Goal: Task Accomplishment & Management: Complete application form

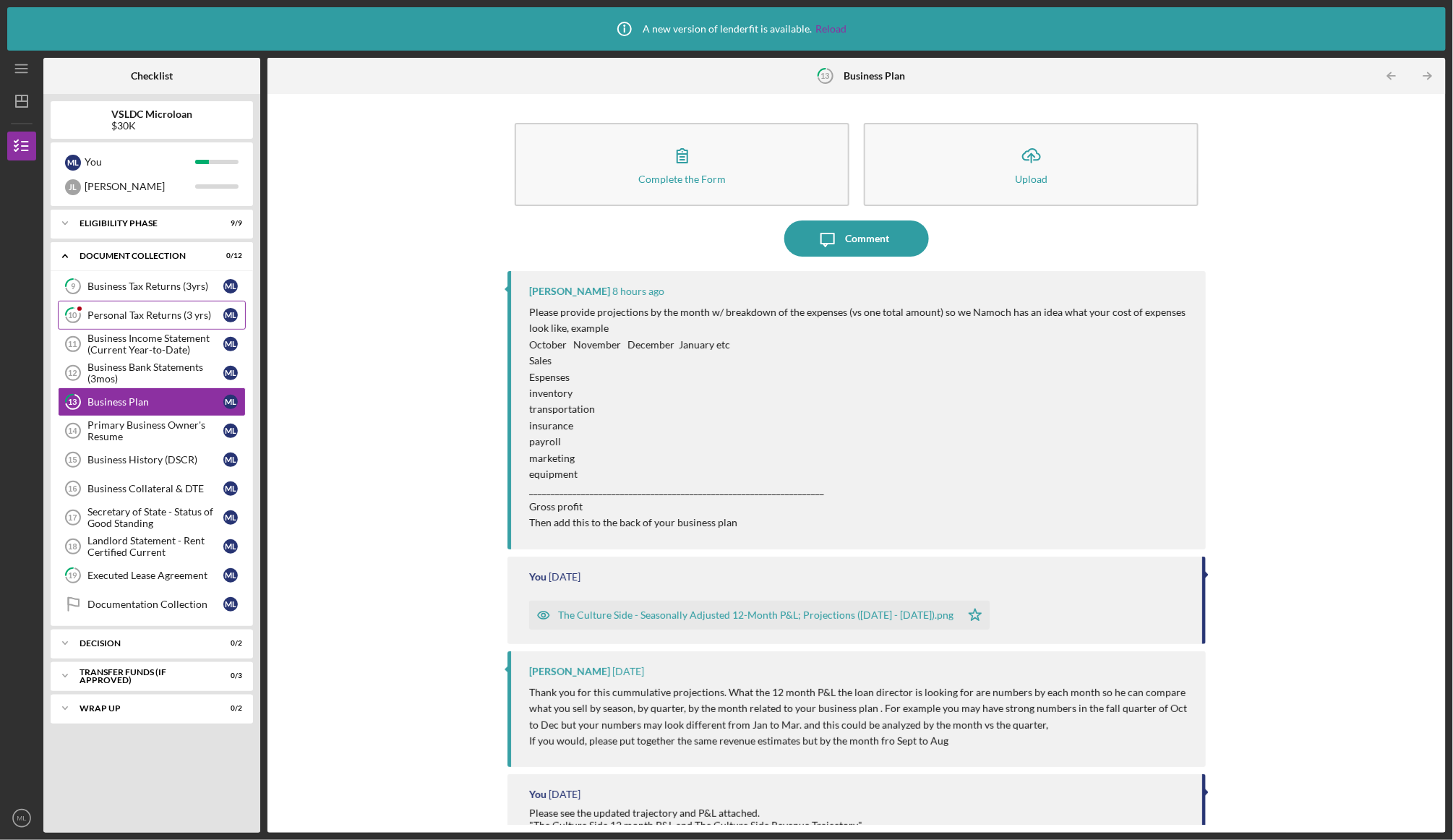
click at [136, 323] on link "10 Personal Tax Returns (3 yrs) M L" at bounding box center [151, 314] width 188 height 28
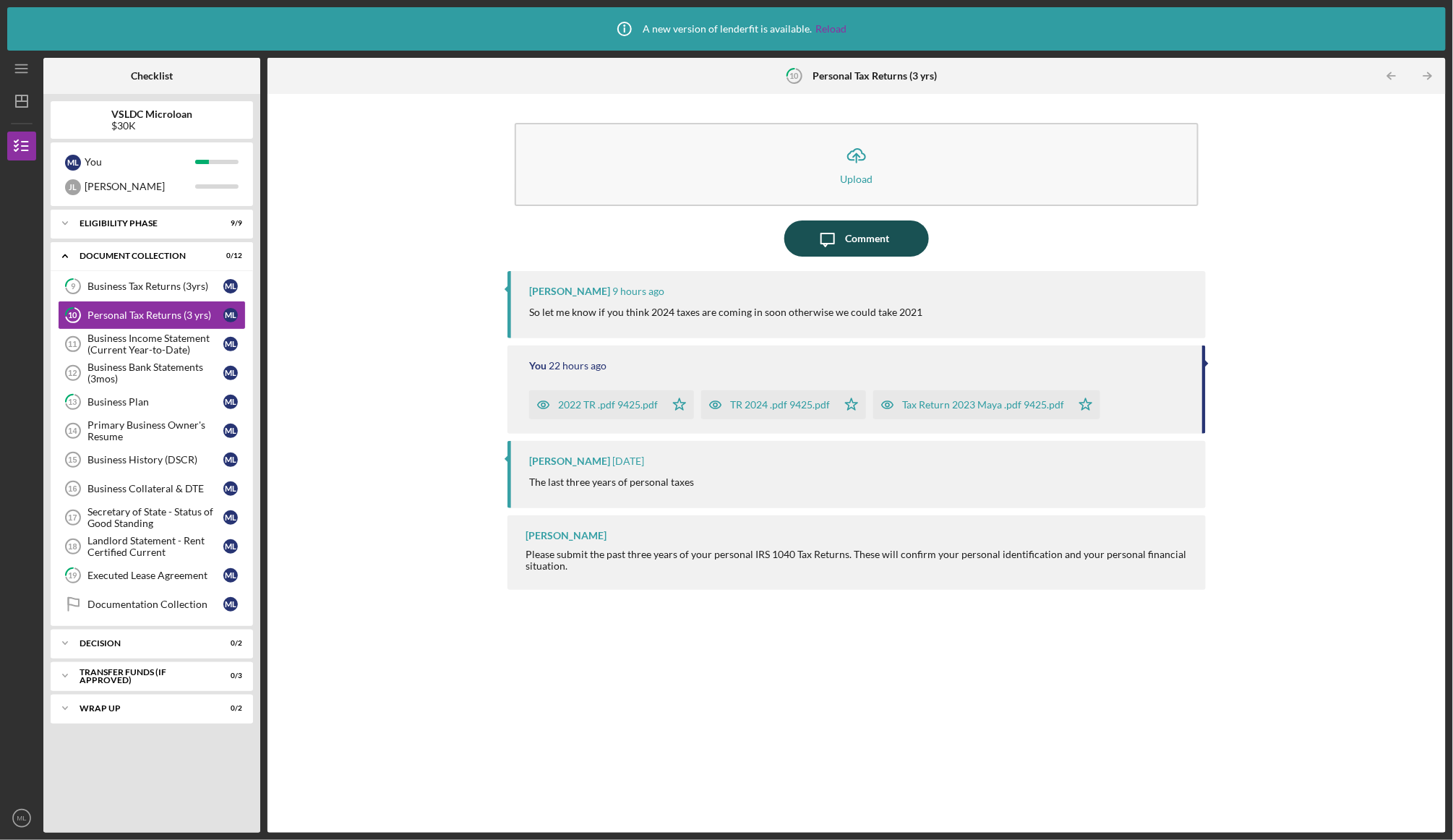
click at [854, 234] on div "Comment" at bounding box center [868, 238] width 44 height 36
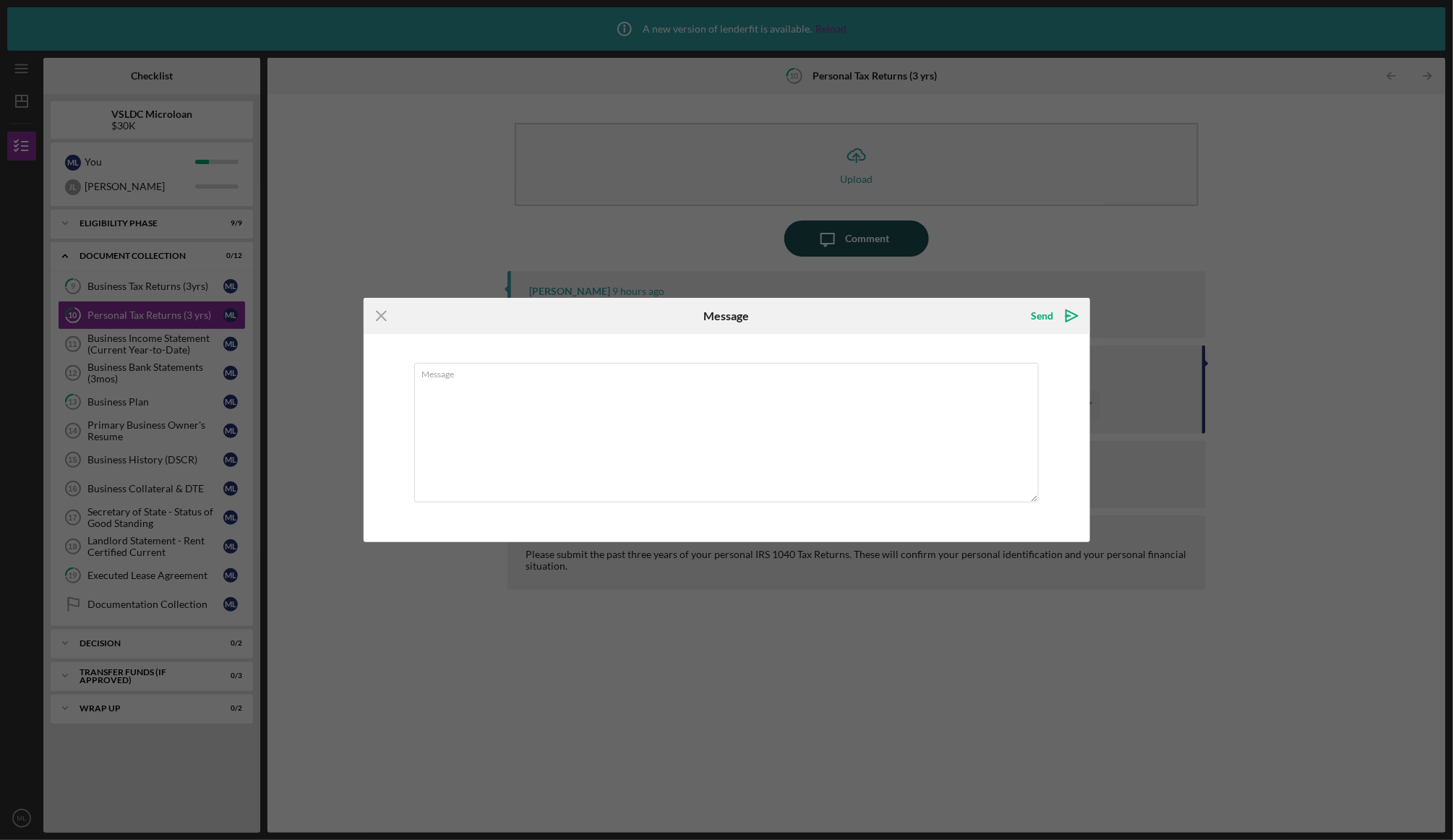
type textarea "I"
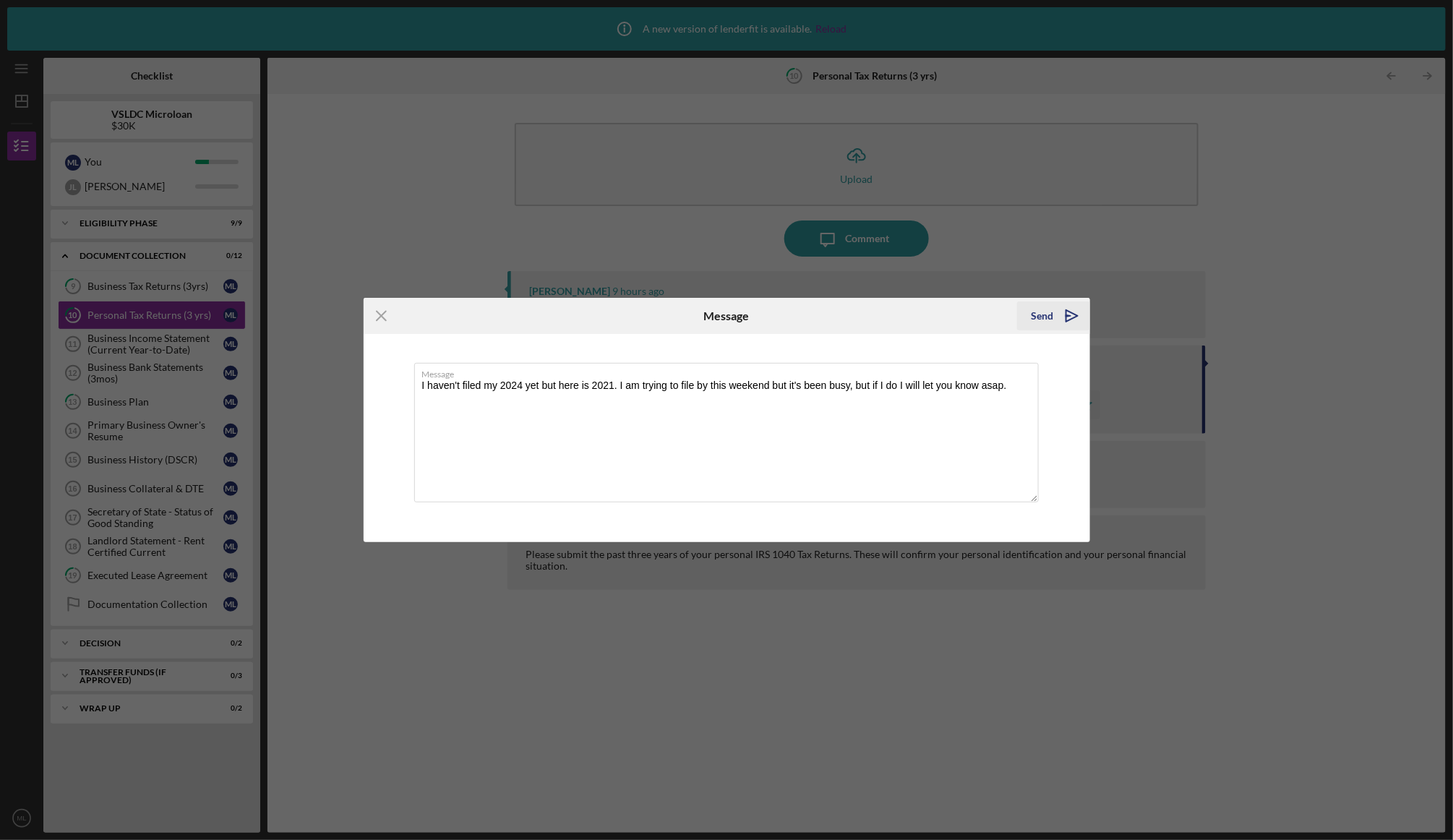
type textarea "I haven't filed my 2024 yet but here is 2021. I am trying to file by this weeke…"
click at [1052, 314] on div "Send" at bounding box center [1043, 315] width 23 height 28
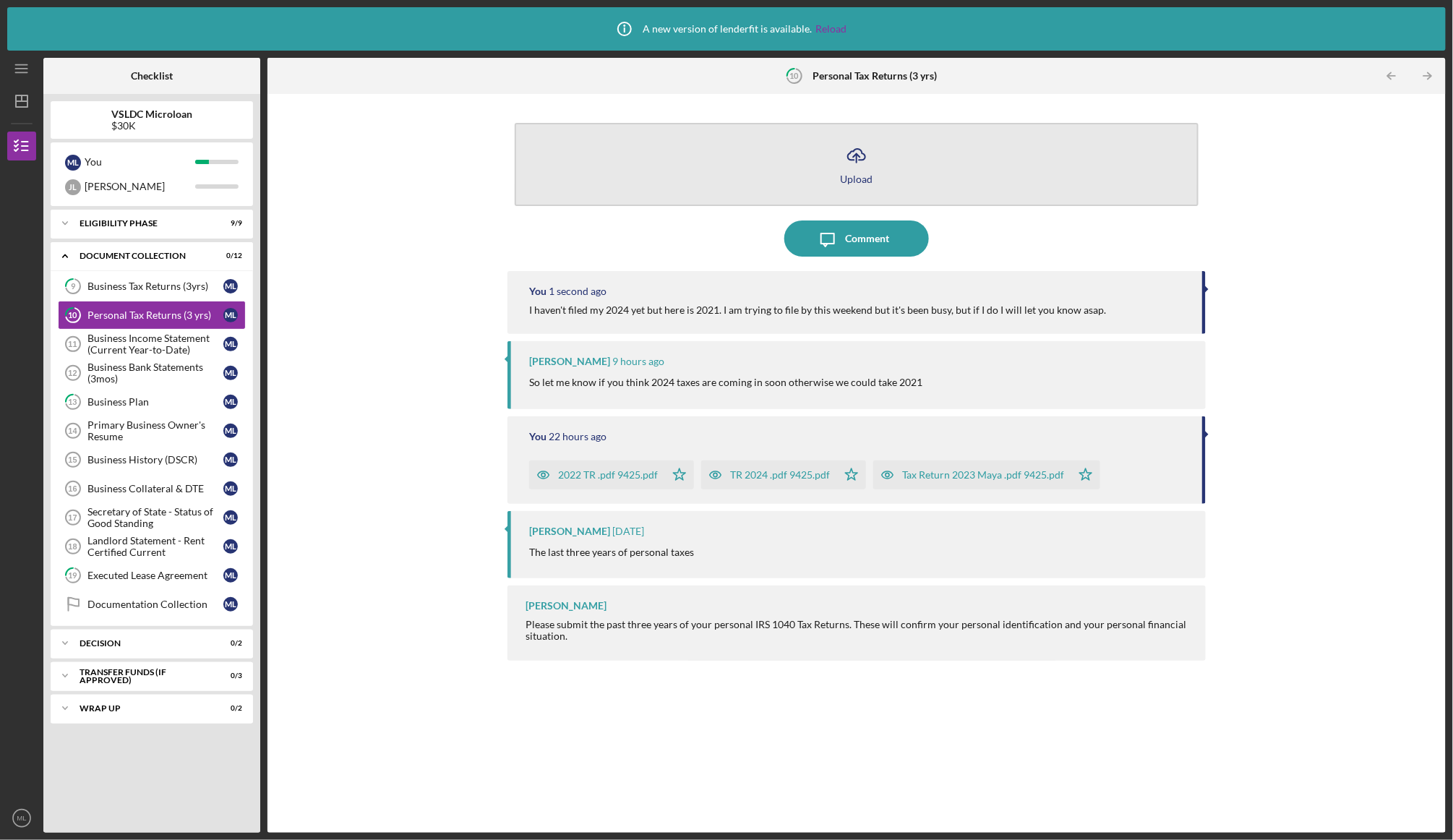
click at [864, 151] on icon "Icon/Upload" at bounding box center [856, 155] width 36 height 36
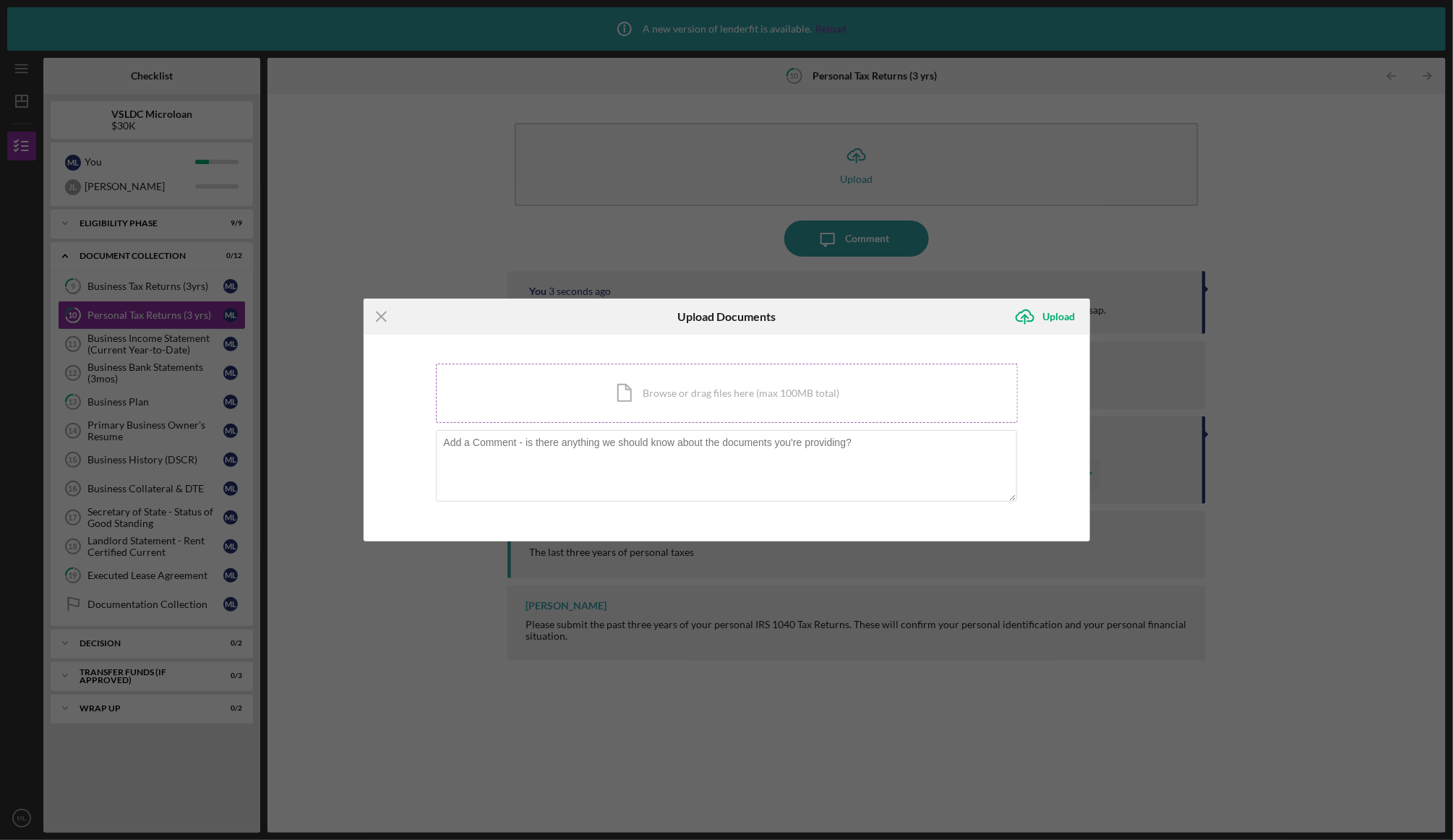
click at [646, 392] on div "Icon/Document Browse or drag files here (max 100MB total) Tap to choose files o…" at bounding box center [726, 393] width 582 height 59
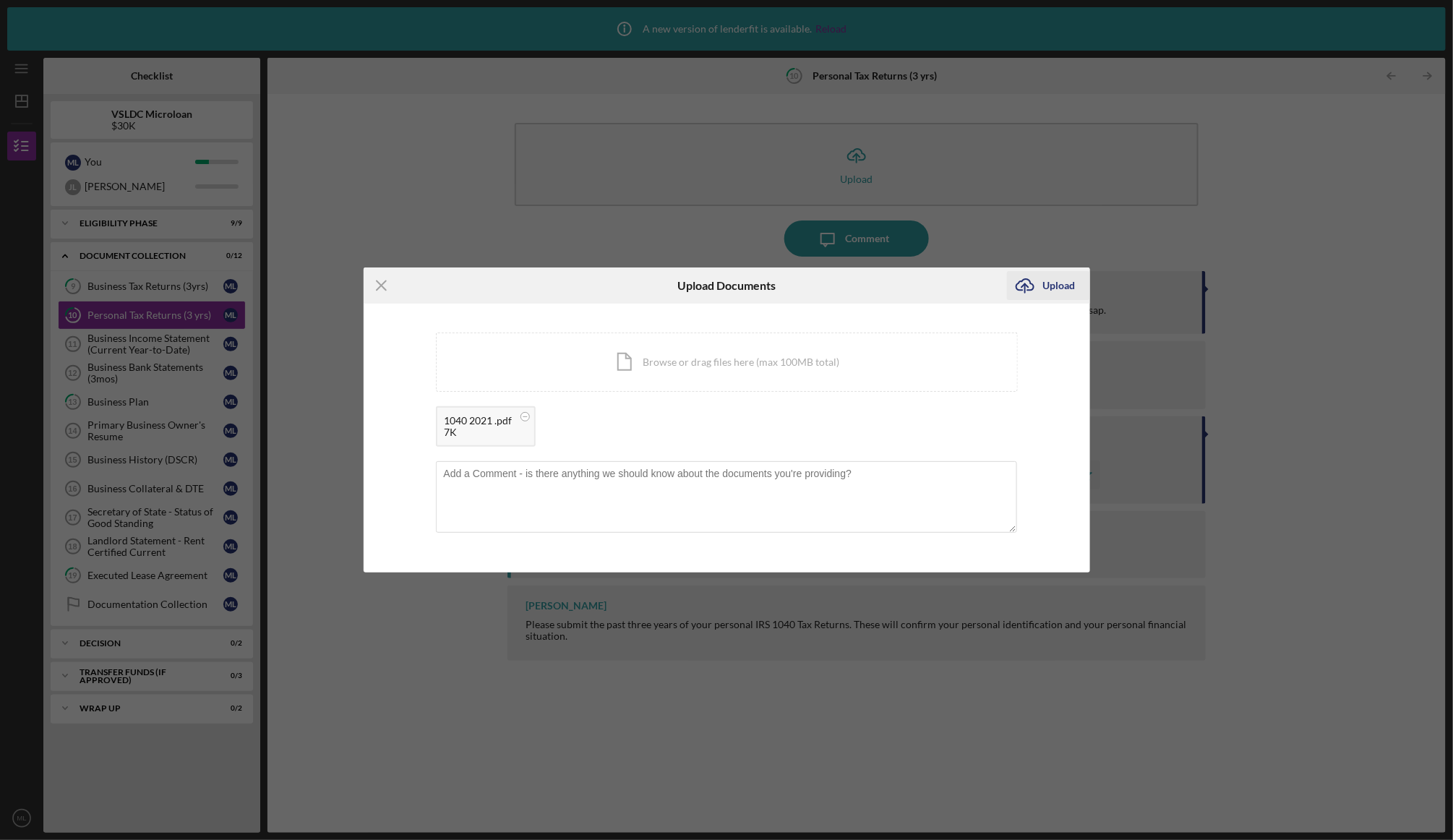
click at [1054, 283] on div "Upload" at bounding box center [1059, 285] width 32 height 28
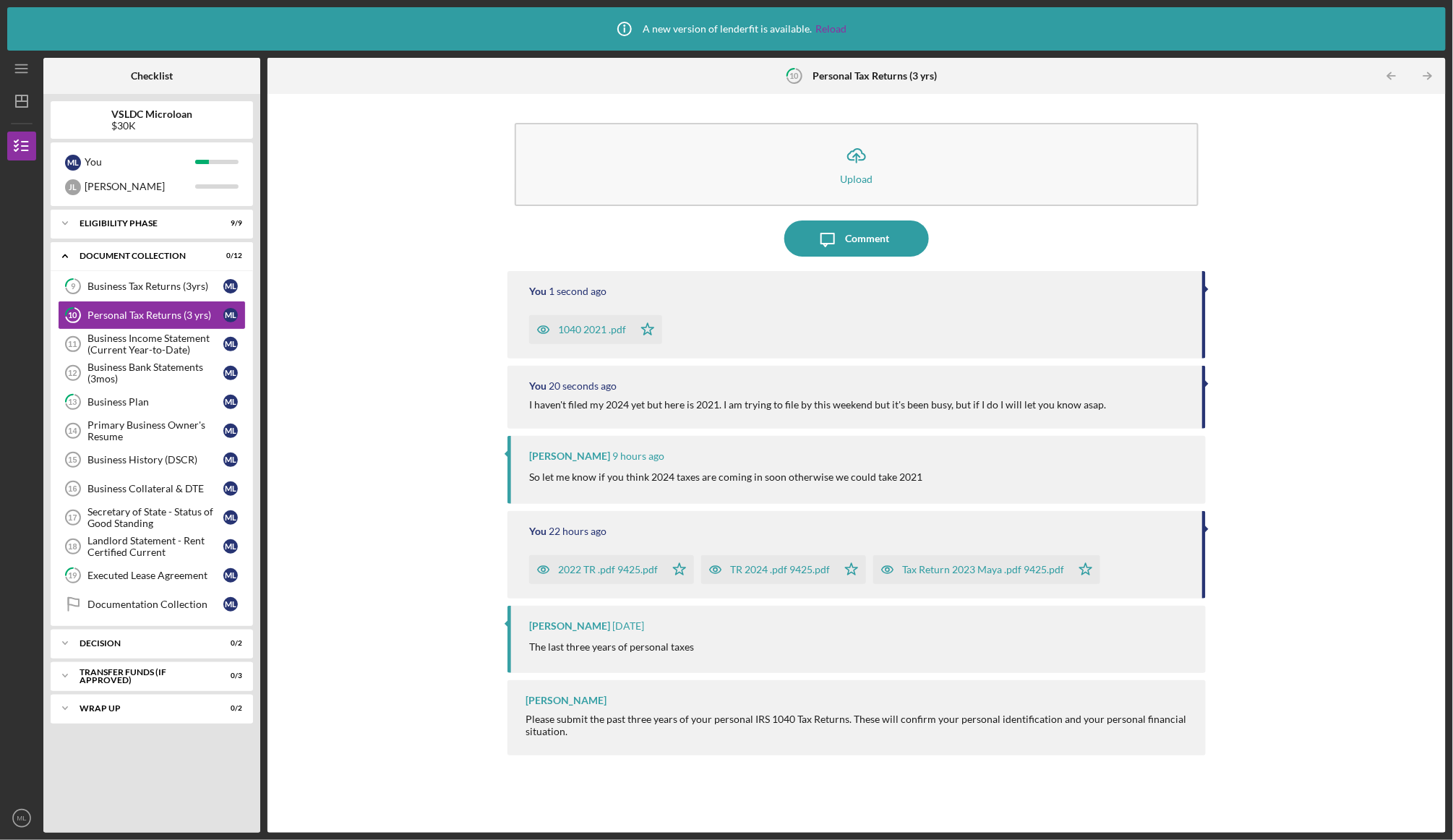
click at [599, 327] on div "1040 2021 .pdf" at bounding box center [591, 330] width 68 height 12
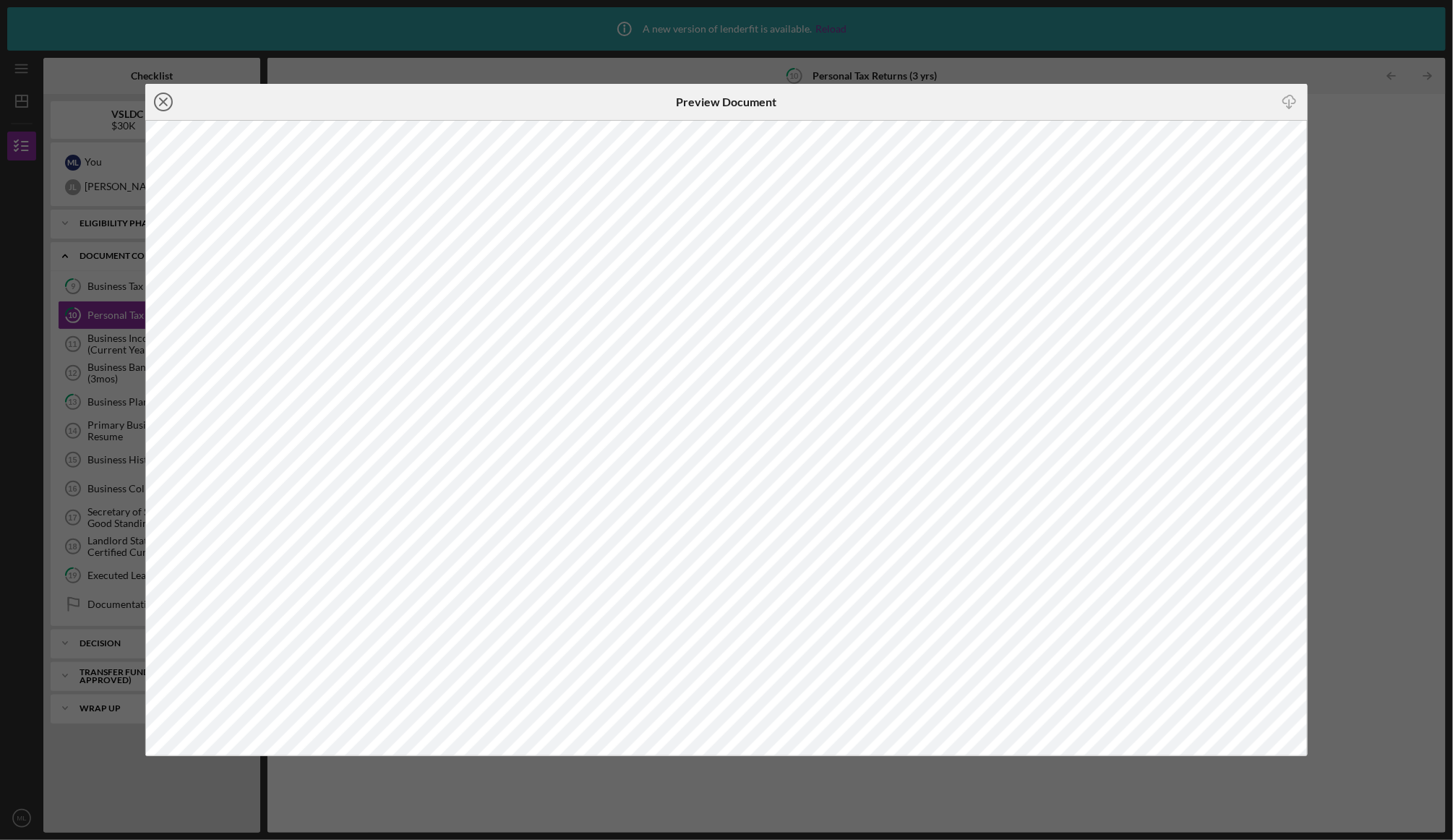
click at [162, 104] on icon "Icon/Close" at bounding box center [163, 101] width 36 height 36
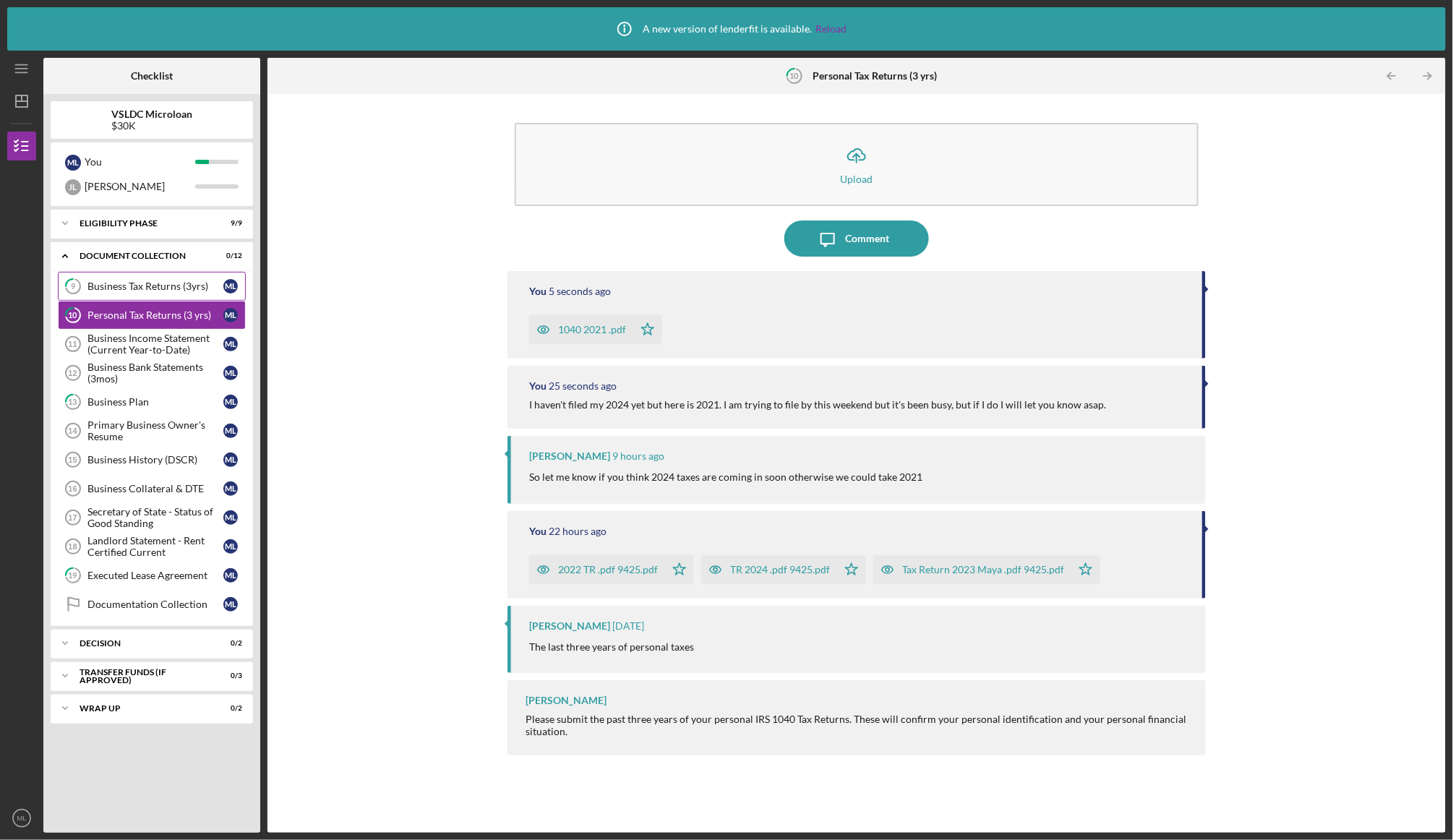
click at [138, 281] on div "Business Tax Returns (3yrs)" at bounding box center [155, 287] width 135 height 12
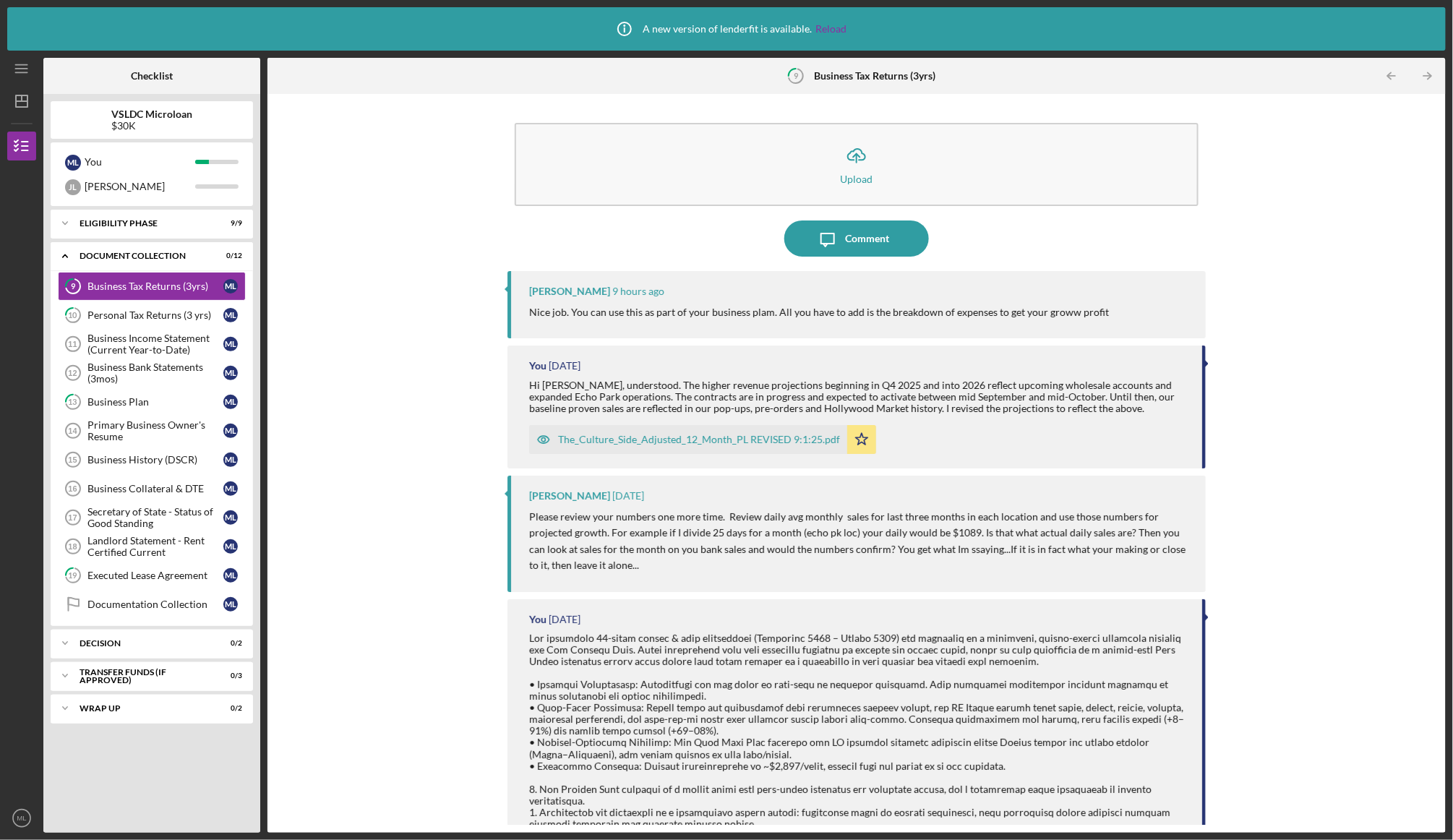
click at [708, 434] on div "The_Culture_Side_Adjusted_12_Month_PL REVISED 9:1:25.pdf" at bounding box center [698, 440] width 282 height 12
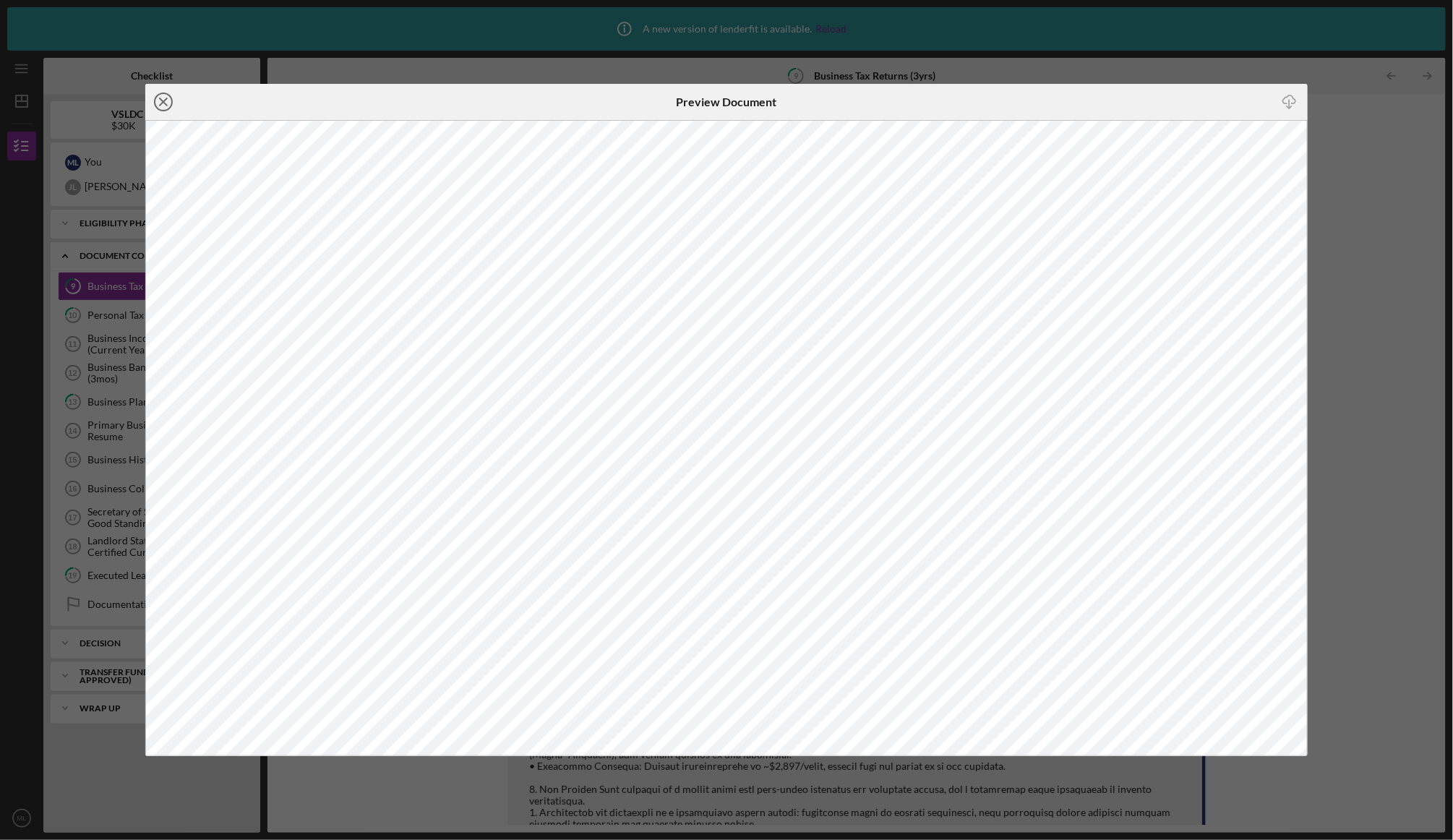
click at [158, 99] on icon "Icon/Close" at bounding box center [163, 101] width 36 height 36
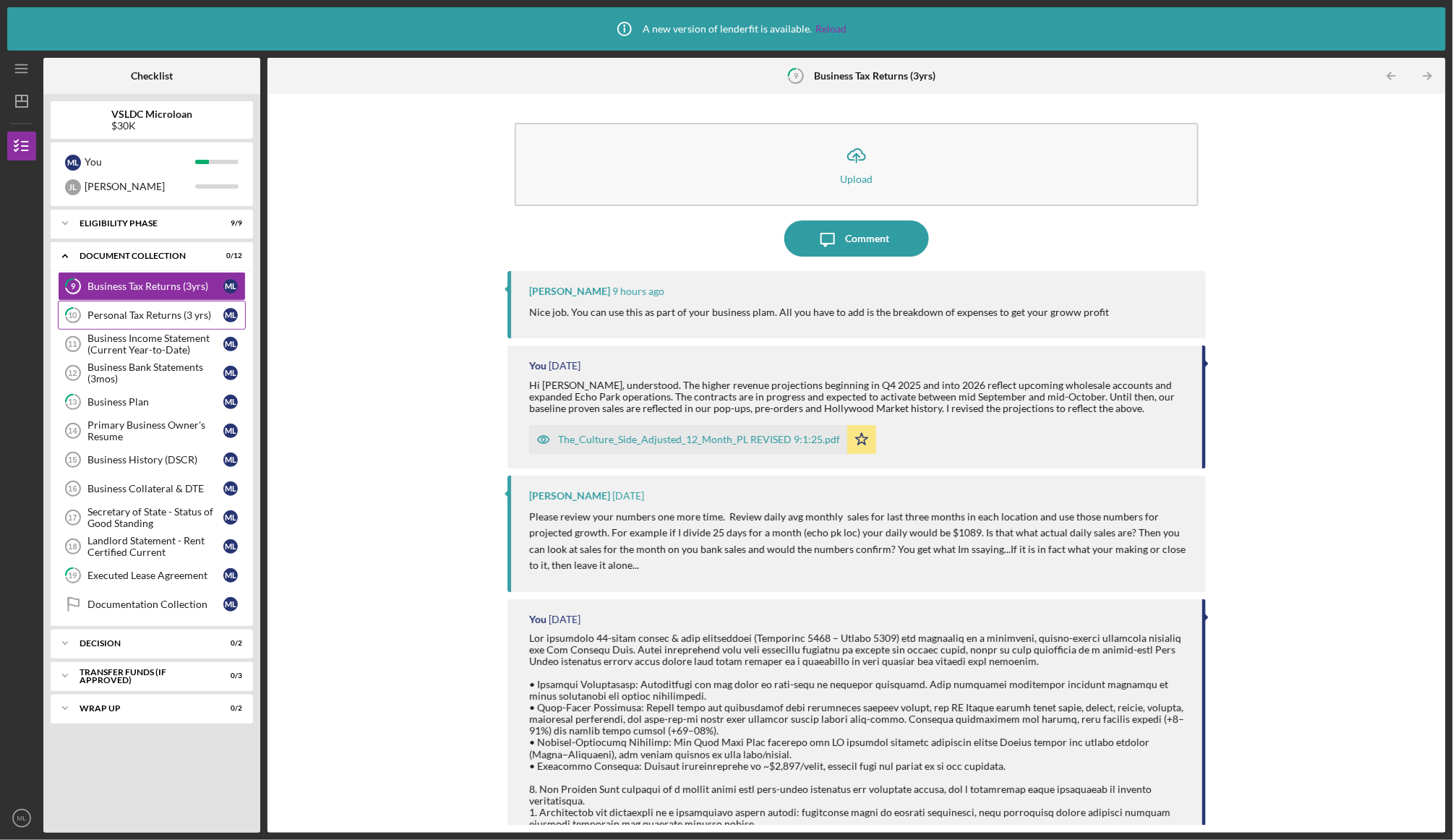
click at [160, 306] on link "10 Personal Tax Returns (3 yrs) M L" at bounding box center [151, 314] width 188 height 28
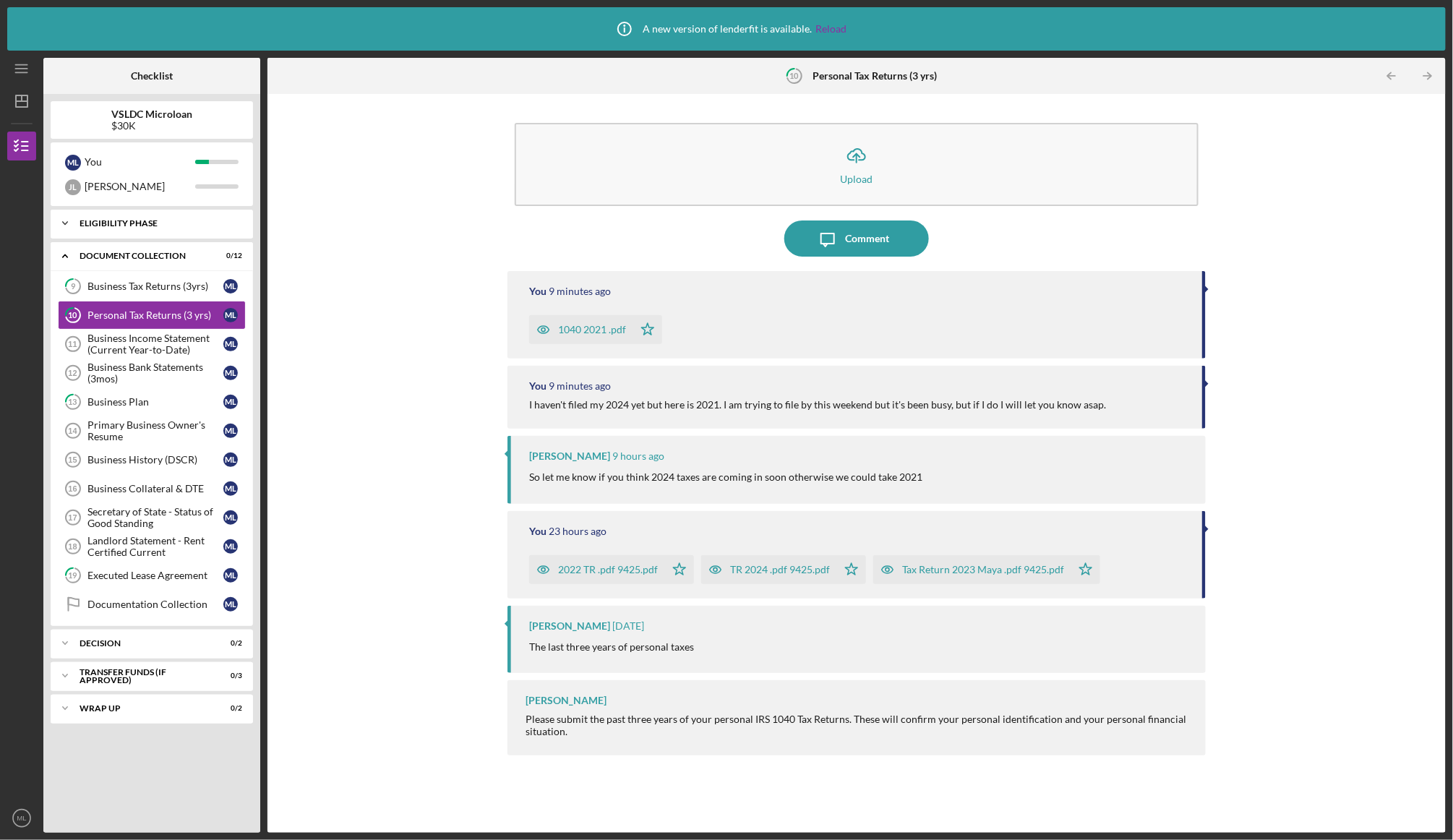
click at [63, 222] on polyline at bounding box center [65, 223] width 4 height 3
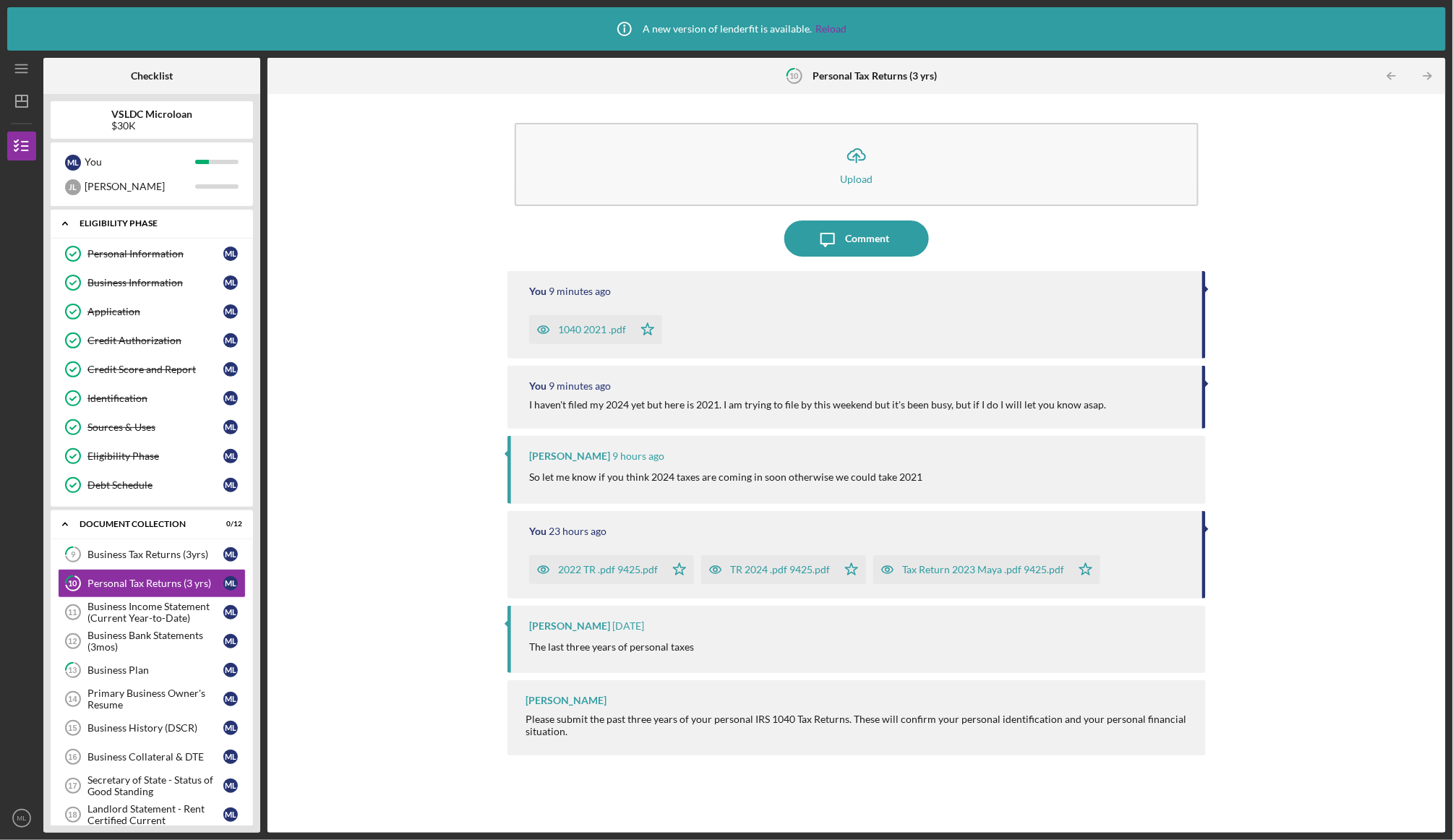
click at [63, 221] on icon "Icon/Expander" at bounding box center [65, 223] width 28 height 28
